Goal: Navigation & Orientation: Find specific page/section

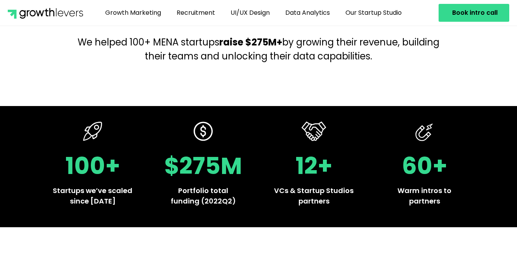
scroll to position [108, 0]
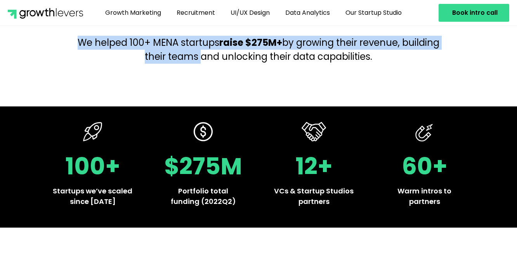
drag, startPoint x: 93, startPoint y: 40, endPoint x: 217, endPoint y: 60, distance: 125.1
click at [217, 60] on p "We helped 100+ MENA startups raise $275M+ by growing their revenue, building th…" at bounding box center [258, 50] width 365 height 28
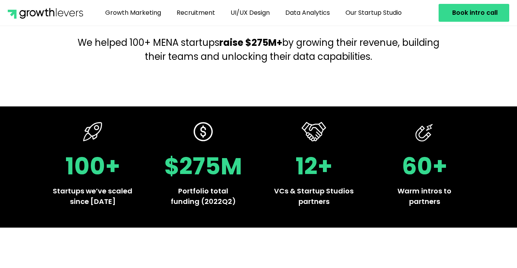
drag, startPoint x: 418, startPoint y: 59, endPoint x: 94, endPoint y: 40, distance: 324.7
click at [94, 40] on p "We helped 100+ MENA startups raise $275M+ by growing their revenue, building th…" at bounding box center [258, 50] width 365 height 28
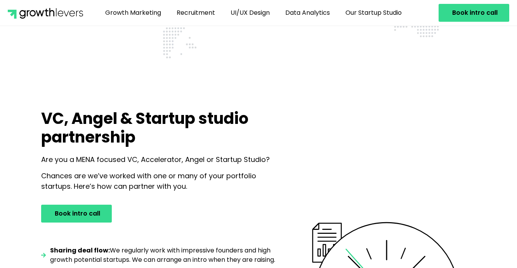
scroll to position [691, 0]
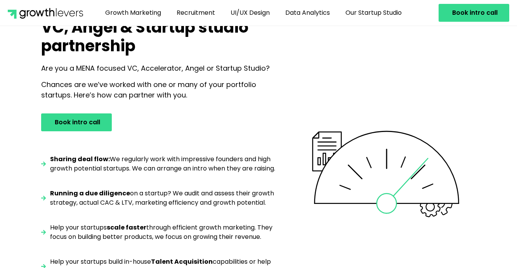
click at [149, 89] on span "Chances are we’ve worked with one or many of your portfolio startups. Here’s ho…" at bounding box center [148, 90] width 215 height 20
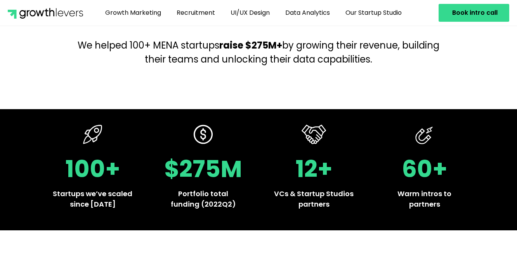
scroll to position [0, 0]
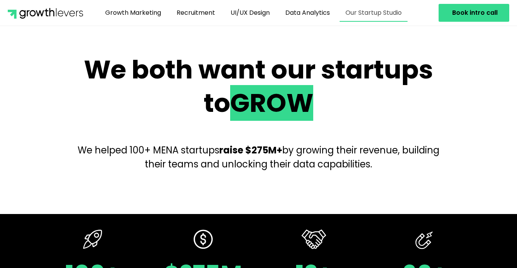
click at [370, 15] on link "Our Startup Studio" at bounding box center [374, 13] width 68 height 18
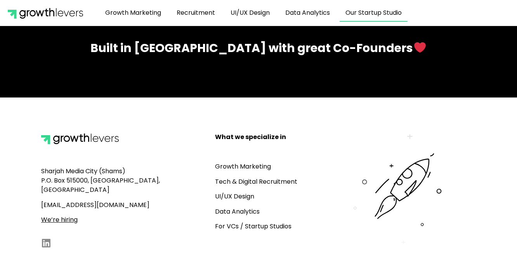
scroll to position [1187, 0]
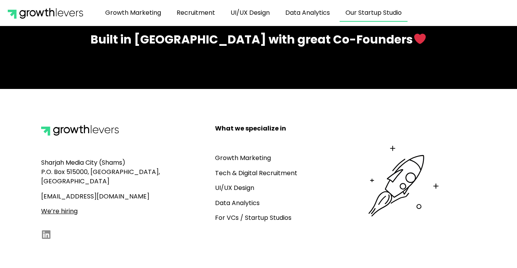
click at [0, 0] on section "Growth Marketing Recruitment UI/UX Design Data Analytics Our Startup Studio Gro…" at bounding box center [258, 13] width 517 height 26
